Goal: Book appointment/travel/reservation

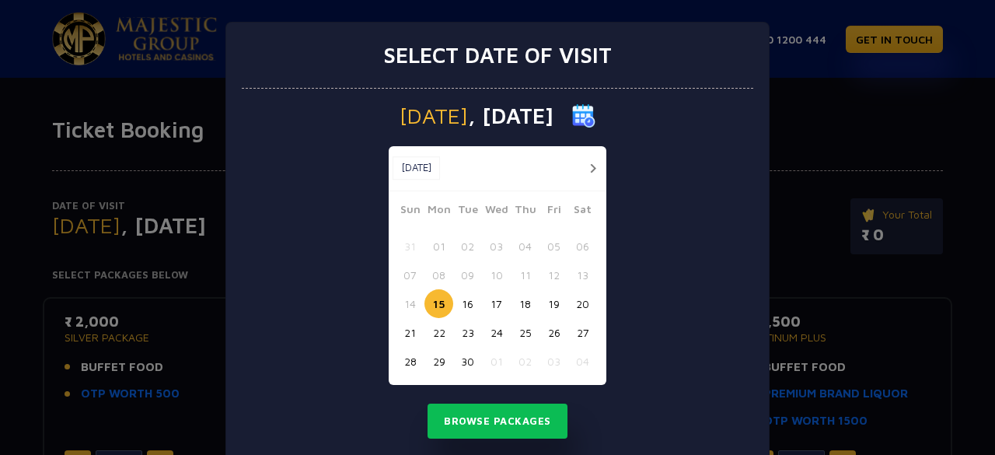
click at [432, 119] on span "[DATE]" at bounding box center [433, 116] width 68 height 22
click at [491, 114] on span ", [DATE]" at bounding box center [510, 116] width 85 height 22
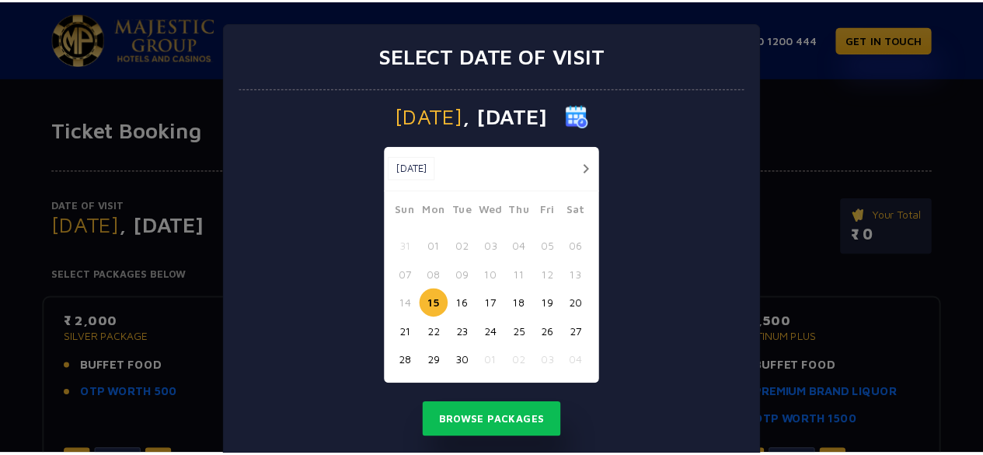
scroll to position [37, 0]
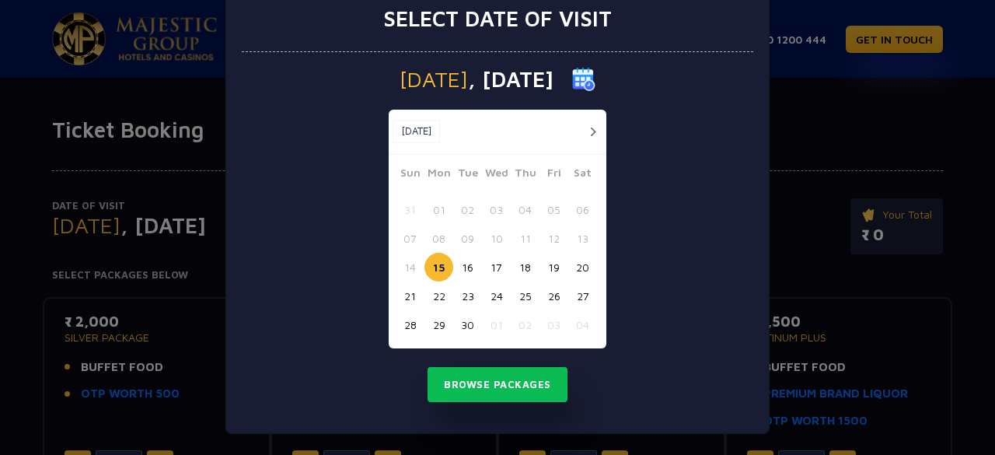
click at [490, 324] on button "01" at bounding box center [496, 324] width 29 height 29
click at [519, 326] on button "02" at bounding box center [525, 324] width 29 height 29
click at [539, 330] on button "03" at bounding box center [553, 324] width 29 height 29
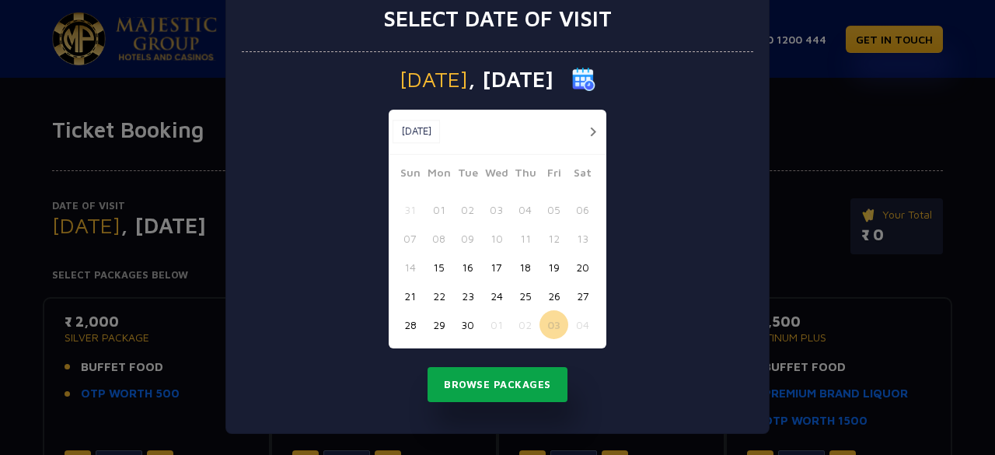
click at [516, 386] on button "Browse Packages" at bounding box center [497, 385] width 140 height 36
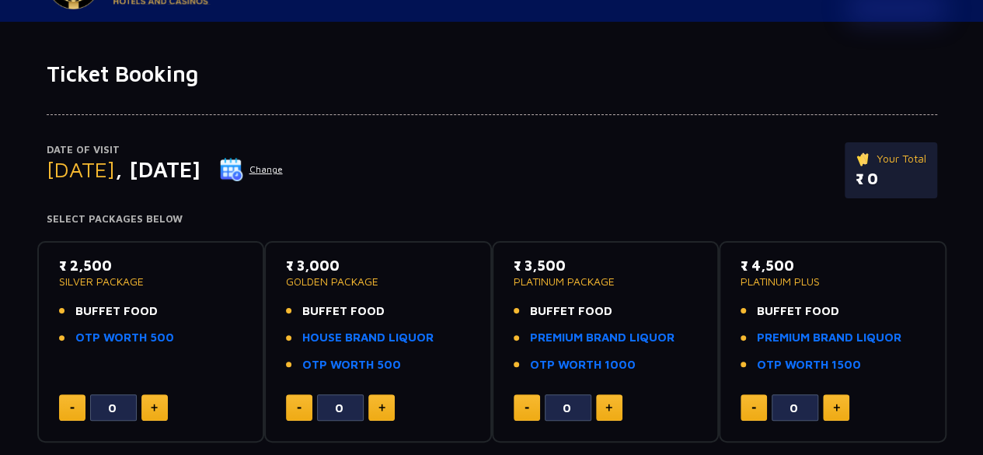
scroll to position [78, 0]
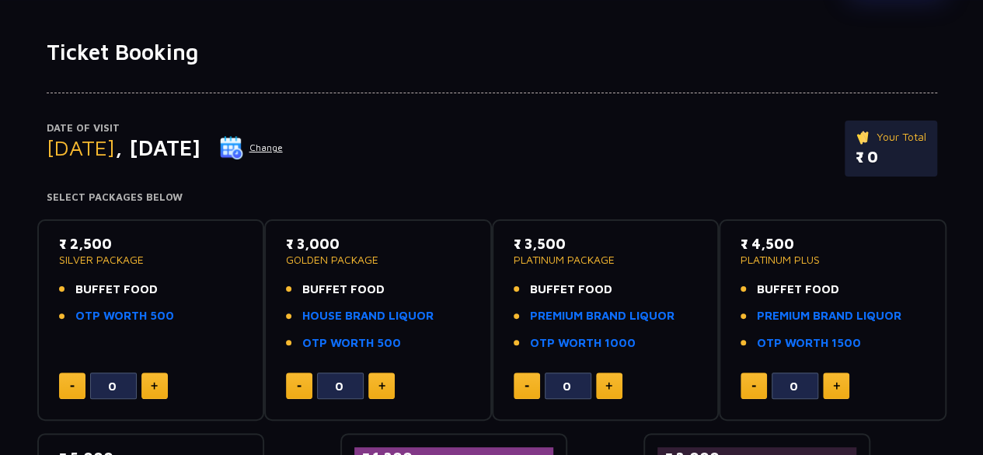
click at [601, 395] on button at bounding box center [609, 385] width 26 height 26
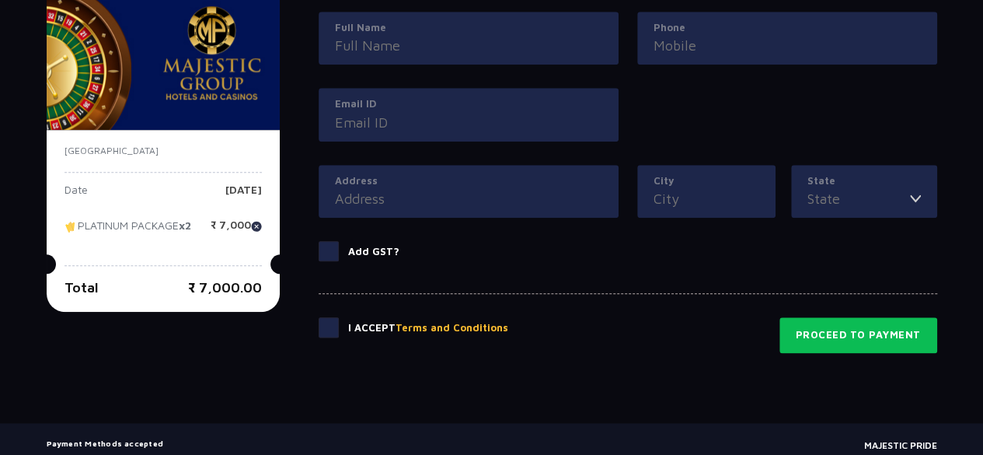
scroll to position [777, 0]
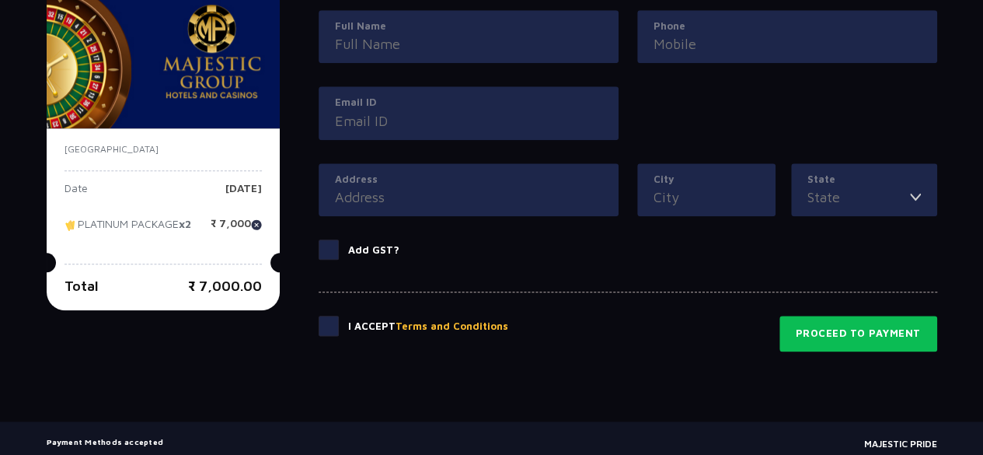
click at [326, 246] on span at bounding box center [329, 249] width 20 height 20
click at [0, 0] on input "Add GST?" at bounding box center [0, 0] width 0 height 0
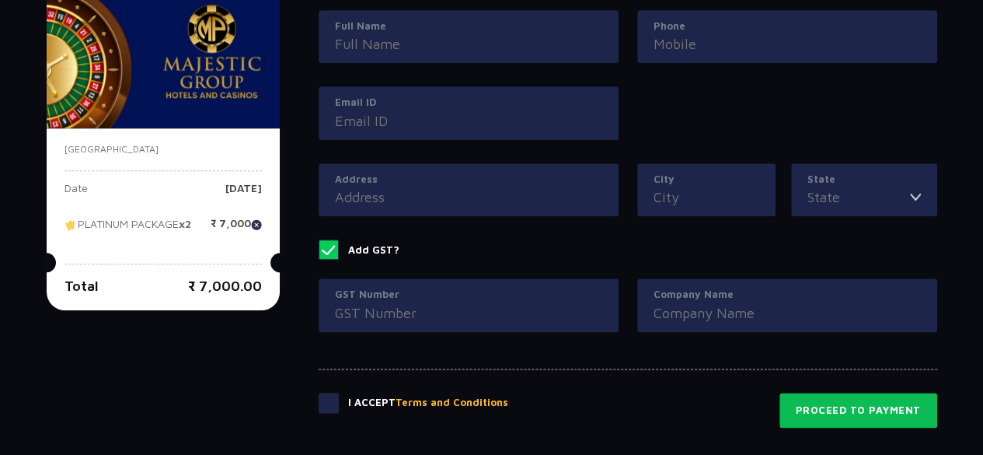
click at [326, 246] on span at bounding box center [329, 249] width 20 height 20
click at [0, 0] on input "Add GST?" at bounding box center [0, 0] width 0 height 0
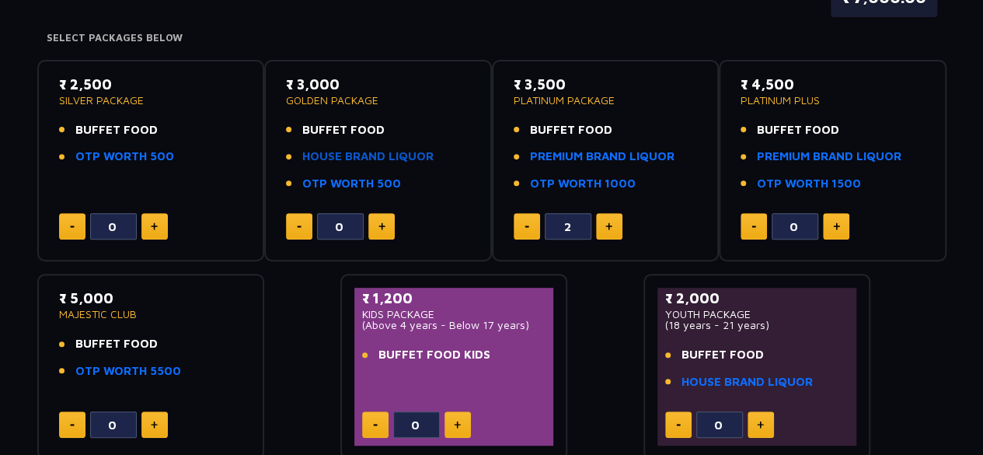
scroll to position [313, 0]
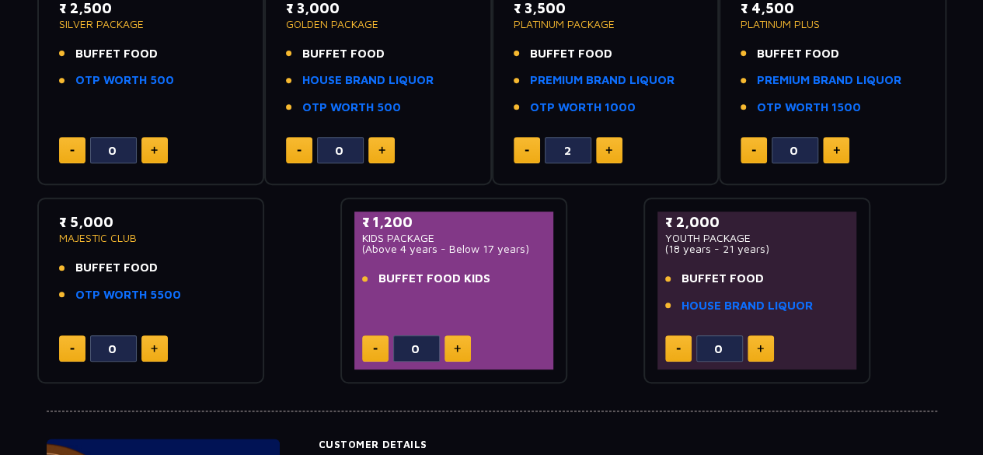
click at [530, 153] on button at bounding box center [527, 150] width 26 height 26
type input "0"
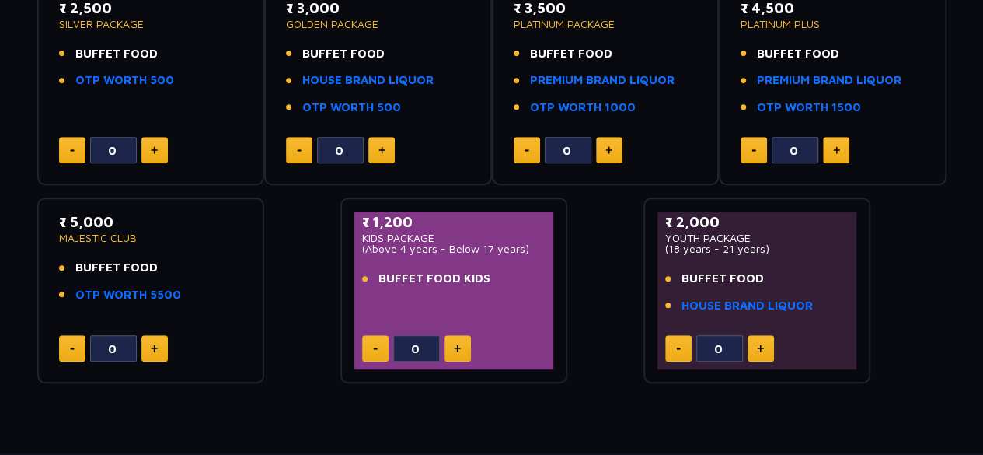
click at [155, 344] on img at bounding box center [154, 348] width 7 height 8
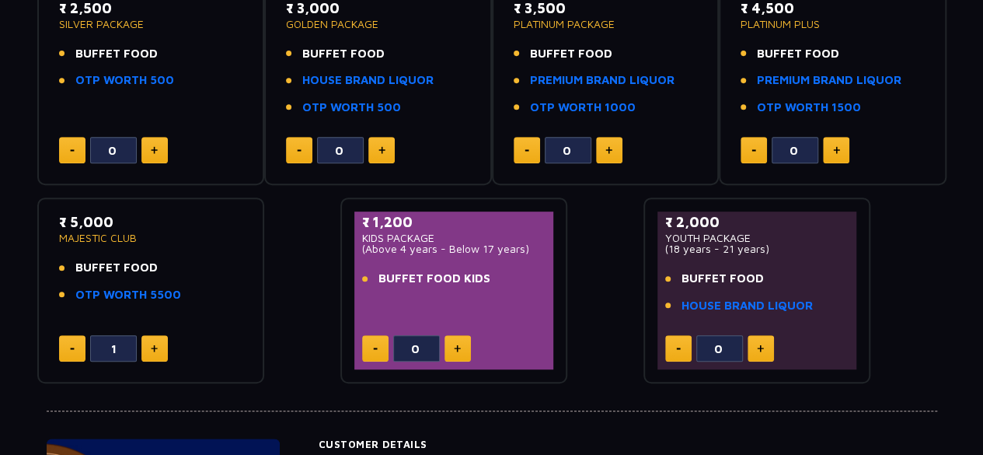
click at [155, 344] on img at bounding box center [154, 348] width 7 height 8
type input "2"
drag, startPoint x: 191, startPoint y: 292, endPoint x: 74, endPoint y: 295, distance: 117.4
click at [74, 295] on li "OTP WORTH 5500" at bounding box center [151, 295] width 184 height 18
drag, startPoint x: 72, startPoint y: 294, endPoint x: 197, endPoint y: 295, distance: 124.3
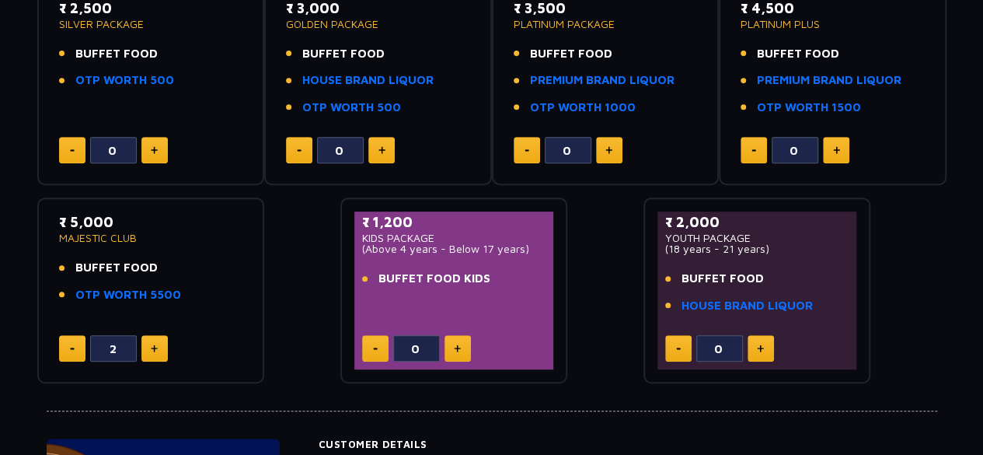
click at [197, 295] on li "OTP WORTH 5500" at bounding box center [151, 295] width 184 height 18
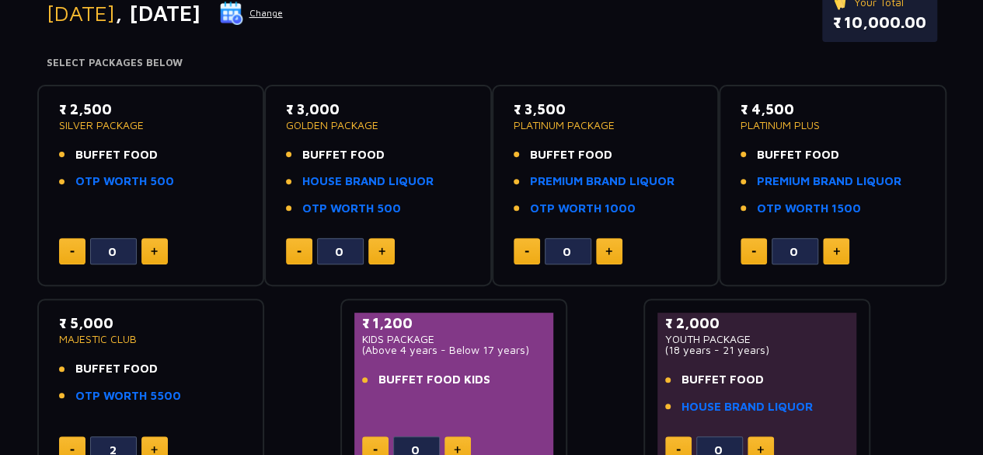
scroll to position [158, 0]
